Goal: Task Accomplishment & Management: Manage account settings

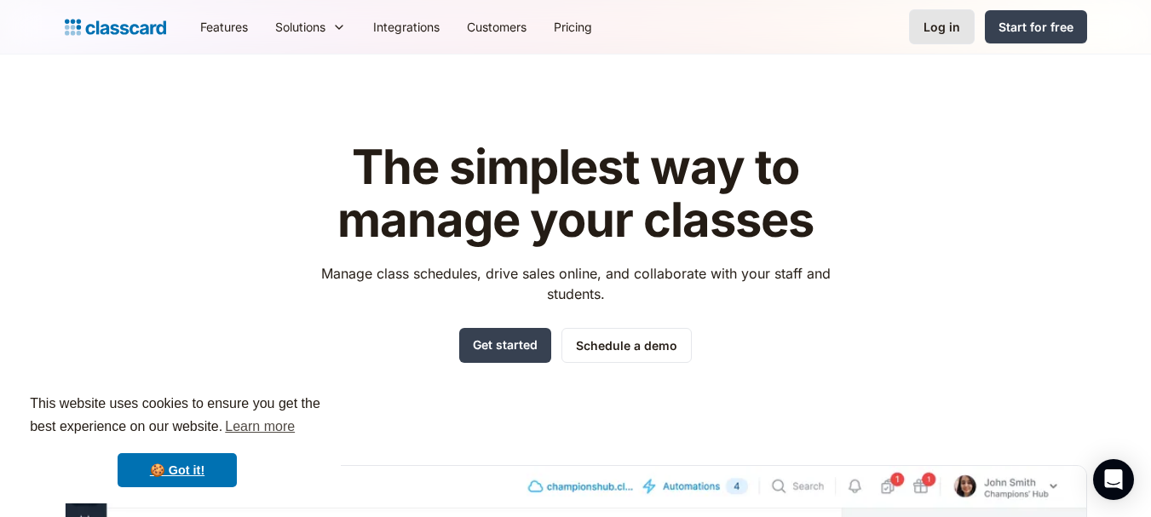
click at [939, 21] on div "Log in" at bounding box center [942, 27] width 37 height 18
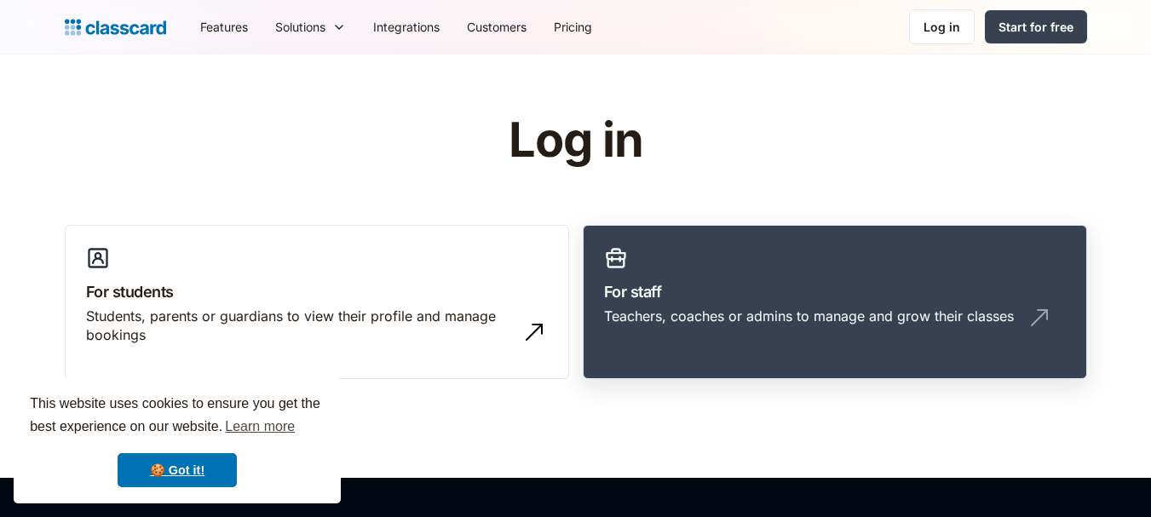
click at [720, 317] on div "Teachers, coaches or admins to manage and grow their classes" at bounding box center [809, 316] width 410 height 19
